Goal: Task Accomplishment & Management: Complete application form

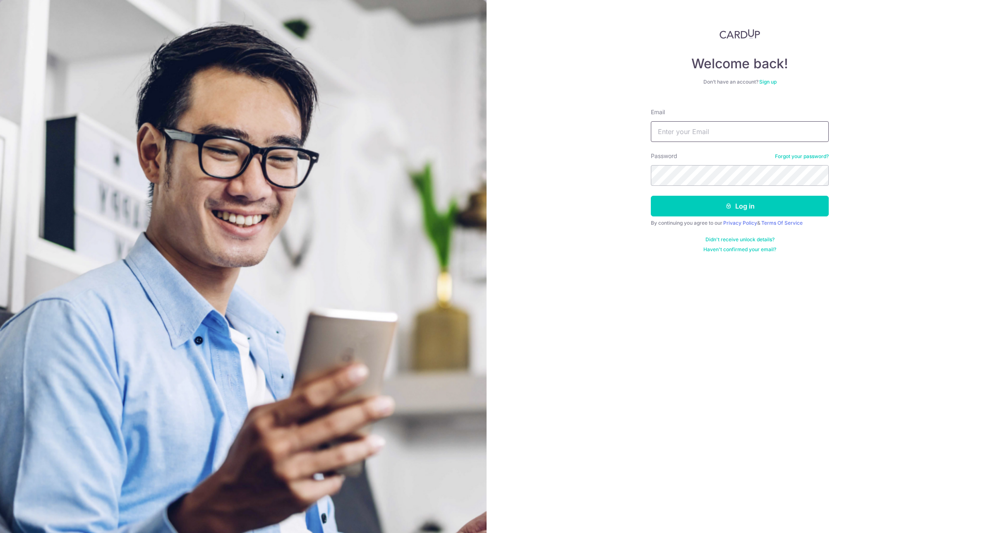
click at [754, 121] on input "Email" at bounding box center [740, 131] width 178 height 21
type input "[PERSON_NAME][EMAIL_ADDRESS][DOMAIN_NAME]"
click at [727, 203] on icon "submit" at bounding box center [728, 206] width 7 height 7
